Goal: Information Seeking & Learning: Learn about a topic

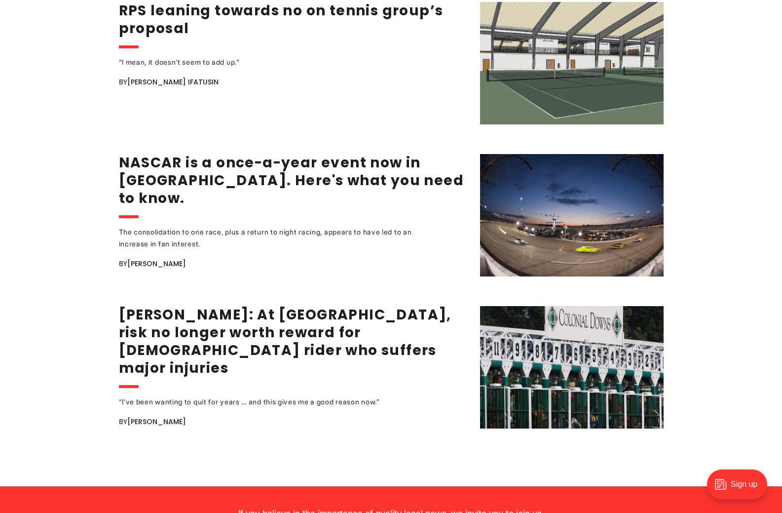
scroll to position [1825, 0]
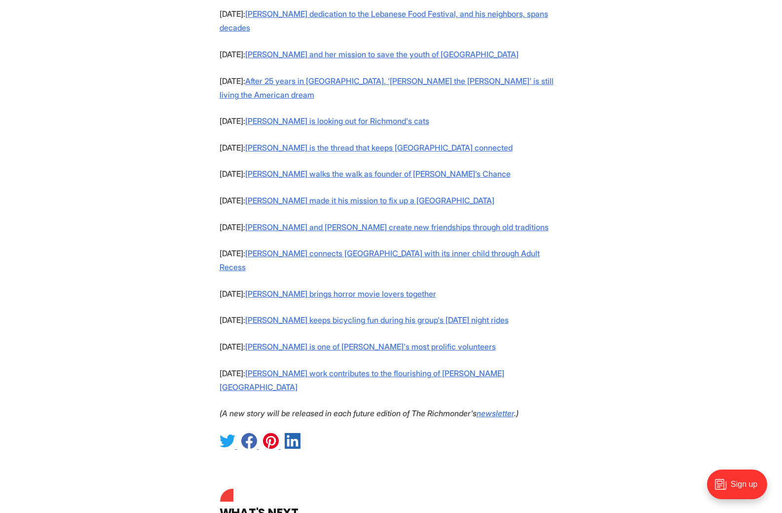
scroll to position [839, 0]
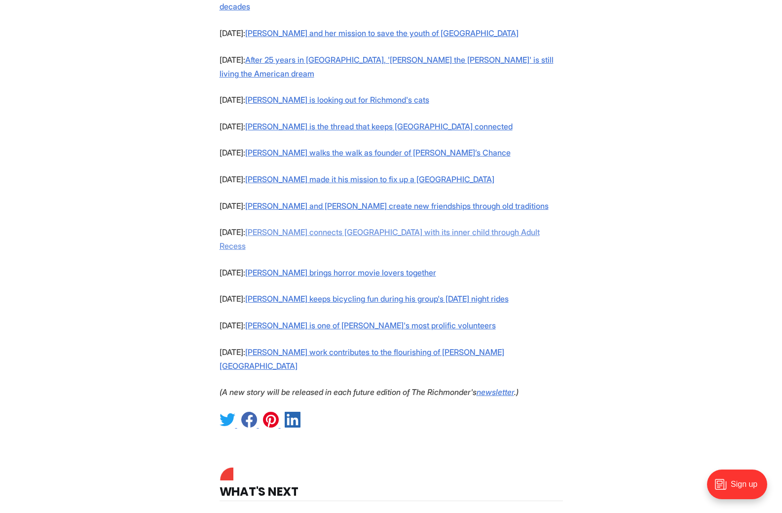
click at [420, 227] on link "Ally Fisher connects Richmond with its inner child through Adult Recess" at bounding box center [380, 239] width 320 height 24
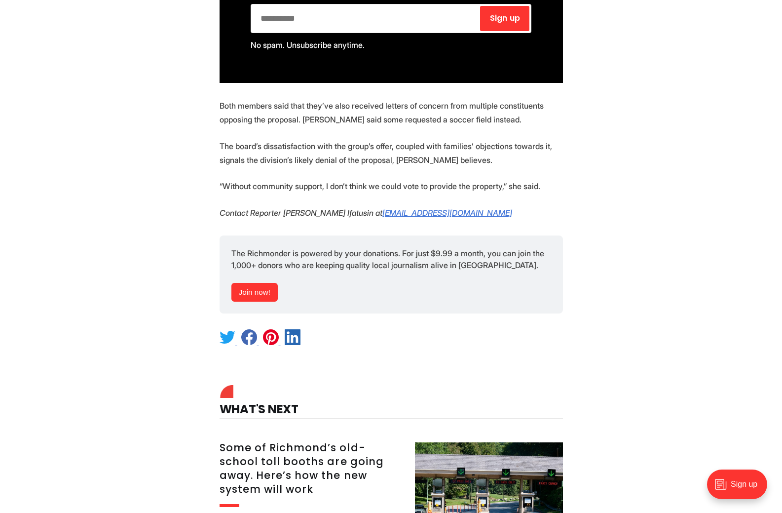
scroll to position [1036, 0]
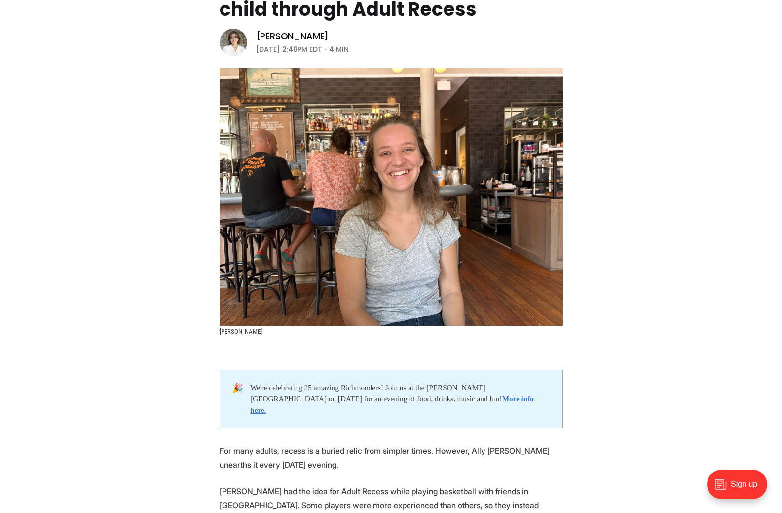
scroll to position [148, 0]
